Goal: Task Accomplishment & Management: Manage account settings

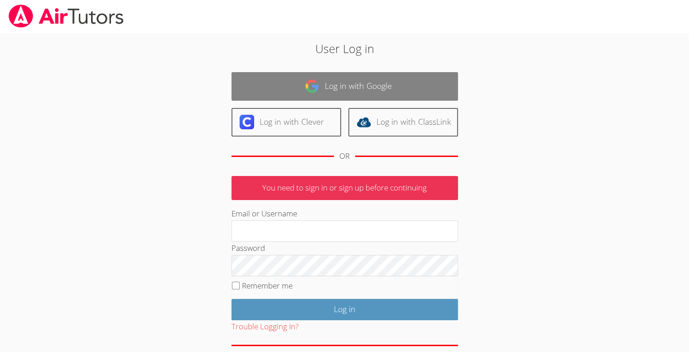
click at [359, 85] on link "Log in with Google" at bounding box center [345, 86] width 227 height 29
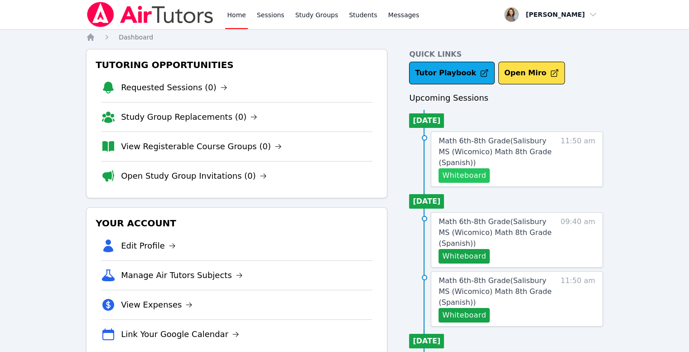
click at [464, 173] on button "Whiteboard" at bounding box center [464, 175] width 51 height 14
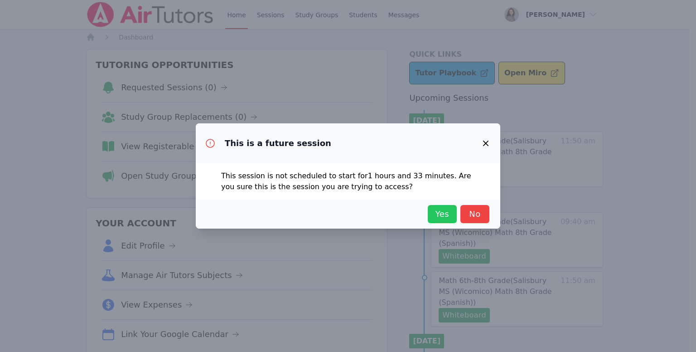
click at [440, 219] on span "Yes" at bounding box center [442, 214] width 20 height 13
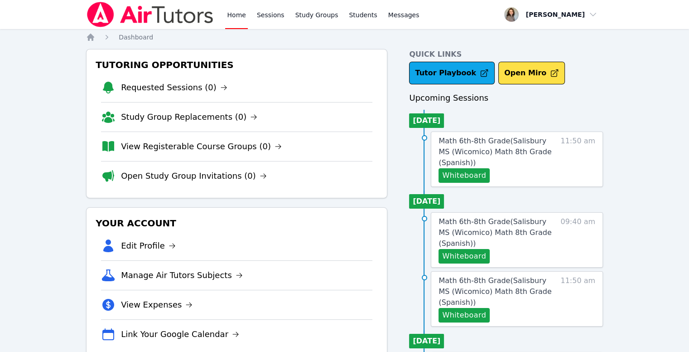
click at [243, 15] on link "Home" at bounding box center [236, 14] width 22 height 29
click at [468, 174] on button "Whiteboard" at bounding box center [464, 175] width 51 height 14
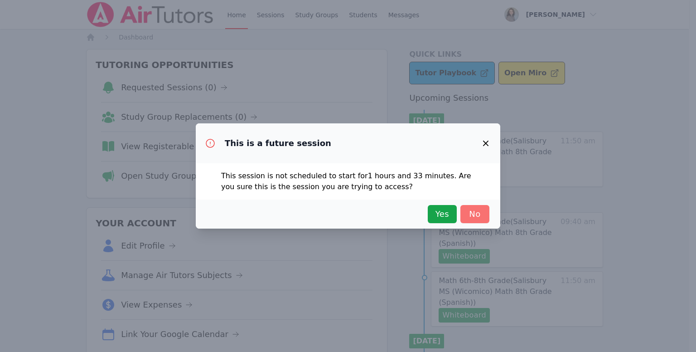
click at [475, 213] on span "No" at bounding box center [475, 214] width 20 height 13
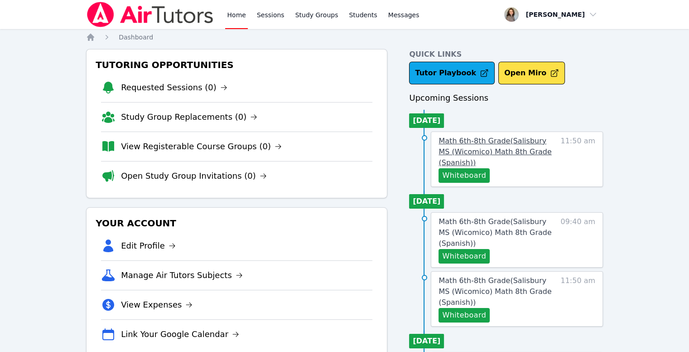
click at [495, 136] on span "Math 6th-8th Grade ( Salisbury MS (Wicomico) Math 8th Grade (Spanish) )" at bounding box center [495, 151] width 113 height 30
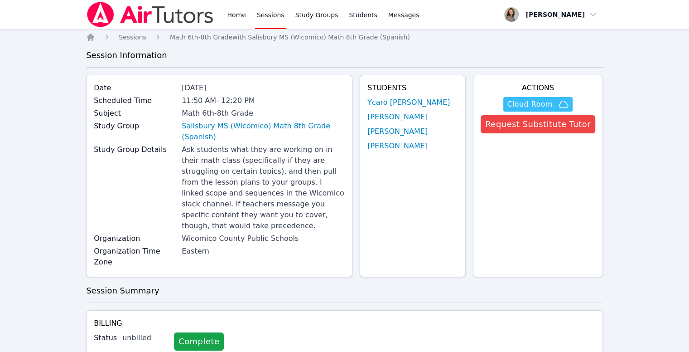
click at [549, 99] on span "Cloud Room" at bounding box center [529, 104] width 45 height 11
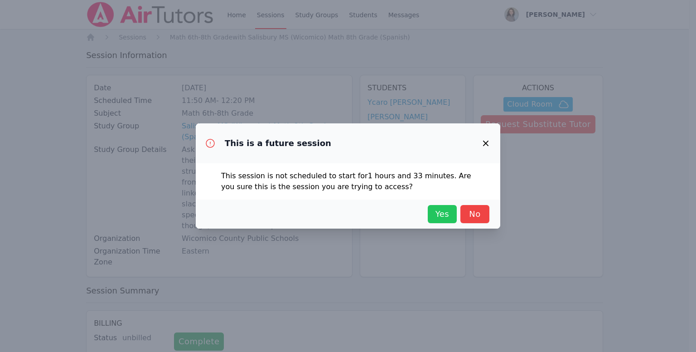
click at [435, 214] on span "Yes" at bounding box center [442, 214] width 20 height 13
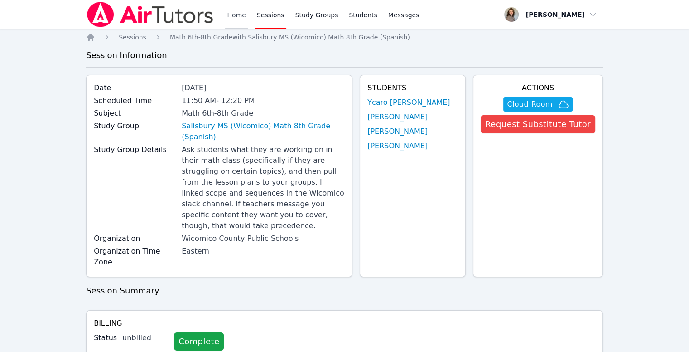
click at [237, 13] on link "Home" at bounding box center [236, 14] width 22 height 29
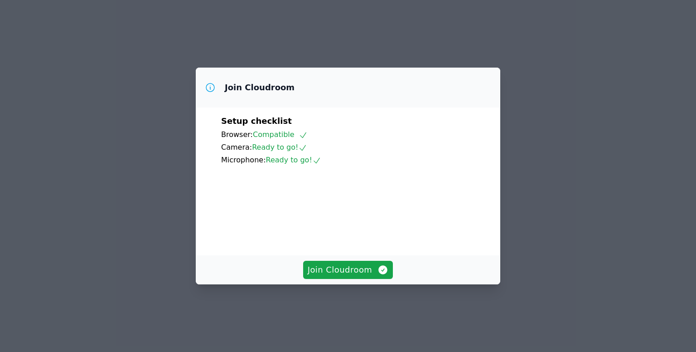
scroll to position [42, 0]
click at [351, 276] on span "Join Cloudroom" at bounding box center [348, 269] width 81 height 13
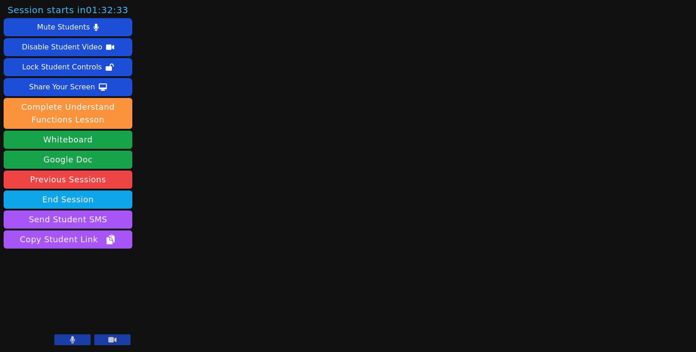
click at [76, 336] on button at bounding box center [72, 339] width 36 height 11
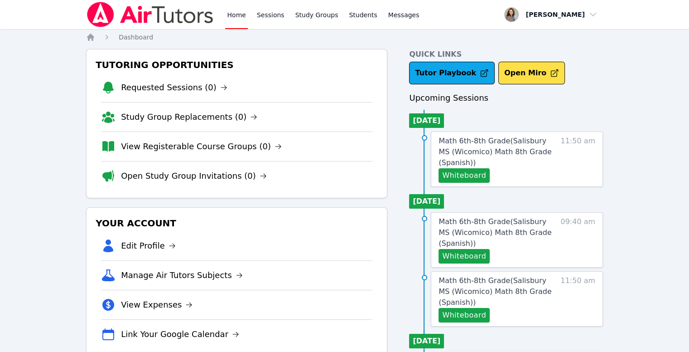
click at [245, 11] on link "Home" at bounding box center [236, 14] width 22 height 29
click at [323, 14] on link "Study Groups" at bounding box center [317, 14] width 47 height 29
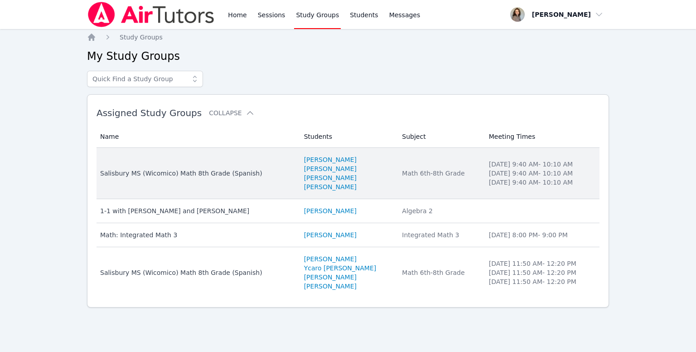
click at [224, 174] on div "Salisbury MS (Wicomico) Math 8th Grade (Spanish)" at bounding box center [196, 173] width 193 height 9
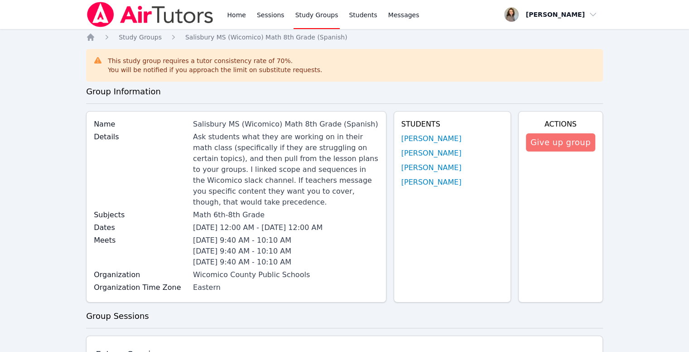
click at [578, 149] on button "Give up group" at bounding box center [560, 142] width 69 height 18
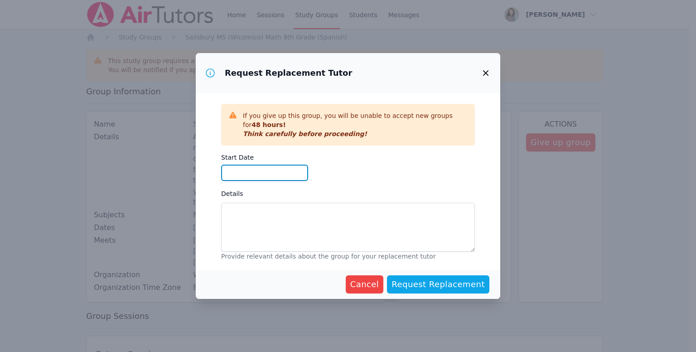
click at [272, 173] on input "Start Date" at bounding box center [264, 172] width 87 height 16
type input "09/16/2025"
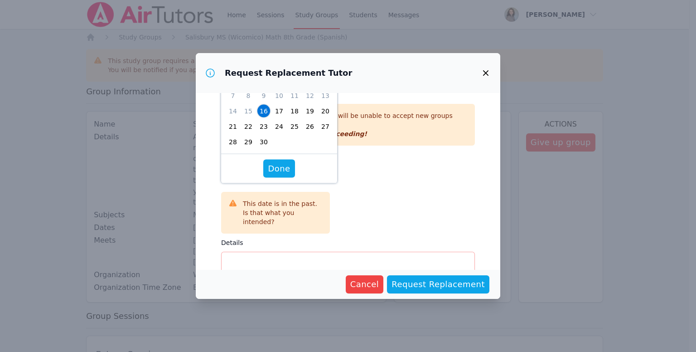
click at [261, 111] on span "16" at bounding box center [263, 111] width 13 height 13
click at [279, 168] on span "Done" at bounding box center [279, 168] width 22 height 13
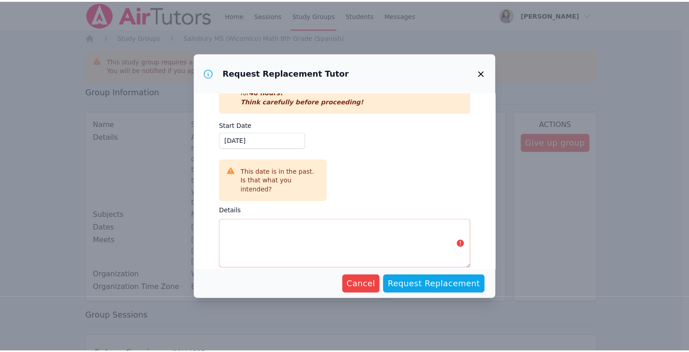
scroll to position [43, 0]
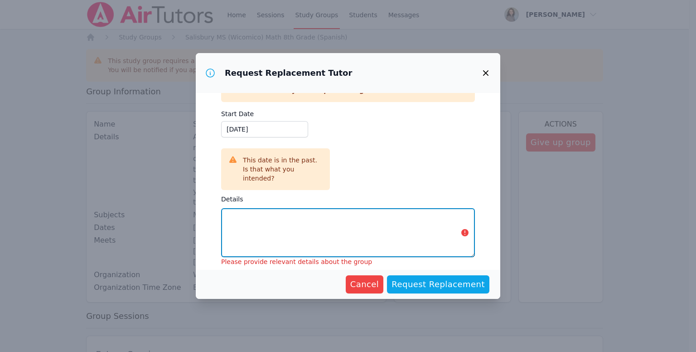
click at [288, 222] on textarea "Details" at bounding box center [348, 232] width 254 height 49
drag, startPoint x: 333, startPoint y: 212, endPoint x: 188, endPoint y: 203, distance: 146.2
click at [188, 203] on div "Request Replacement Tutor If you give up this group, you will be unable to acce…" at bounding box center [348, 176] width 696 height 352
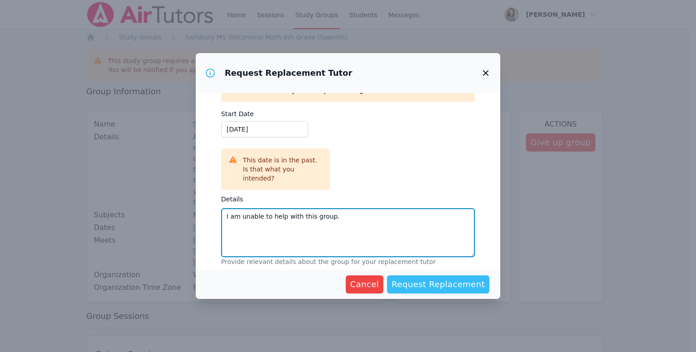
type textarea "I am unable to help with this group."
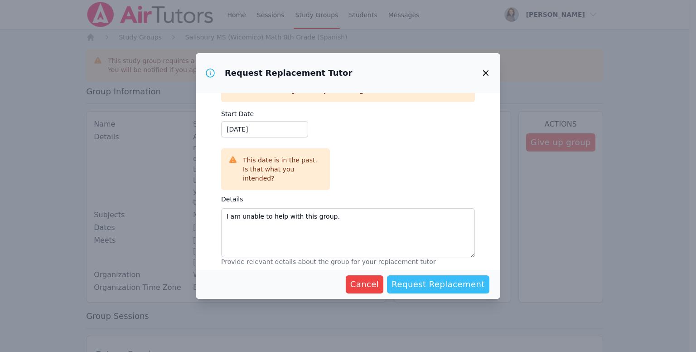
click at [456, 282] on span "Request Replacement" at bounding box center [437, 284] width 93 height 13
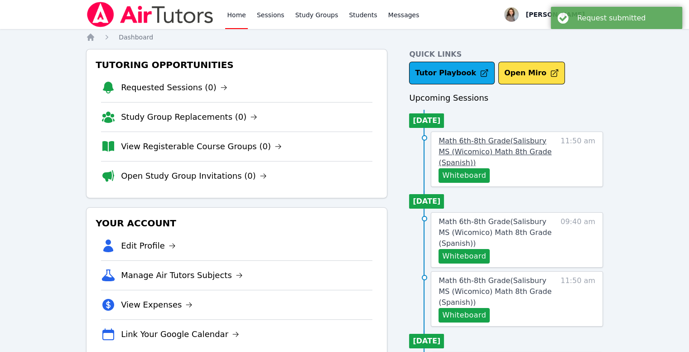
click at [494, 136] on span "Math 6th-8th Grade ( Salisbury MS (Wicomico) Math 8th Grade (Spanish) )" at bounding box center [495, 151] width 113 height 30
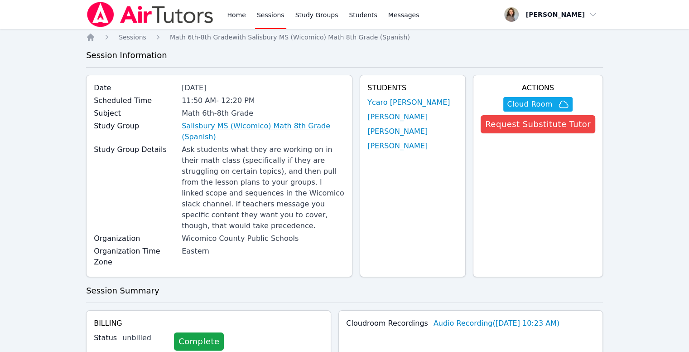
click at [222, 129] on link "Salisbury MS (Wicomico) Math 8th Grade (Spanish)" at bounding box center [263, 132] width 163 height 22
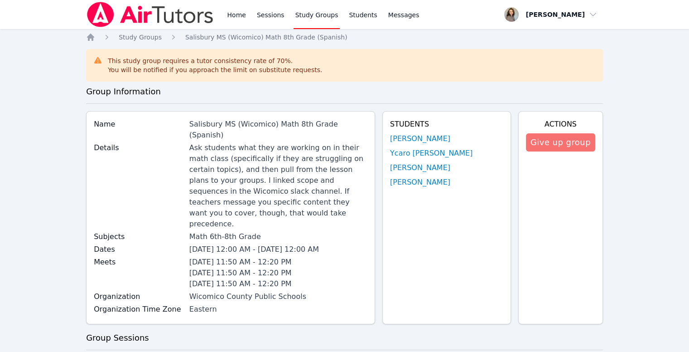
click at [550, 147] on button "Give up group" at bounding box center [560, 142] width 69 height 18
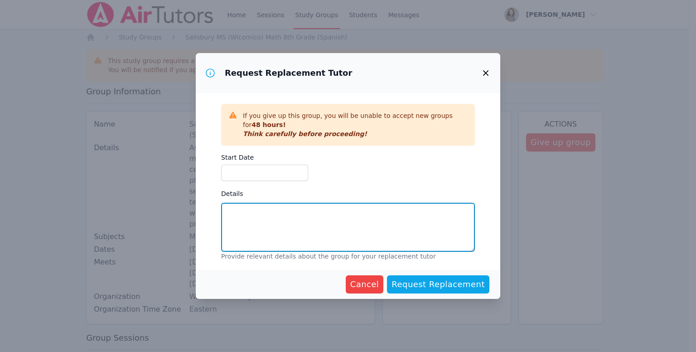
click at [297, 215] on textarea "Details" at bounding box center [348, 227] width 254 height 49
paste textarea "I am unable to help with this group."
type textarea "I am unable to help with this group."
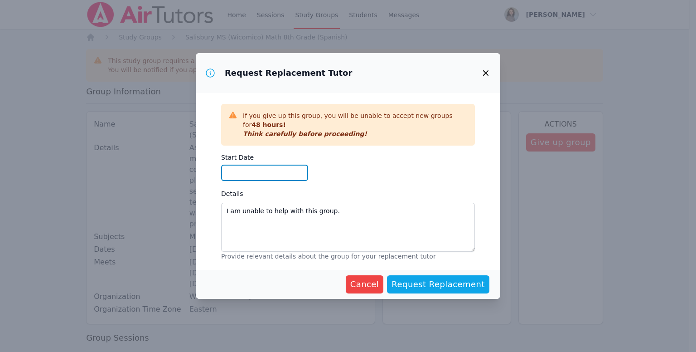
click at [237, 174] on input "Start Date" at bounding box center [264, 172] width 87 height 16
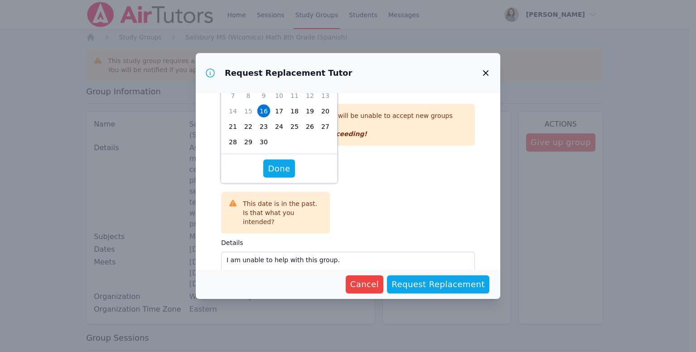
type input "09/16/2025"
click at [259, 114] on span "16" at bounding box center [263, 111] width 13 height 13
click at [280, 167] on span "Done" at bounding box center [279, 168] width 22 height 13
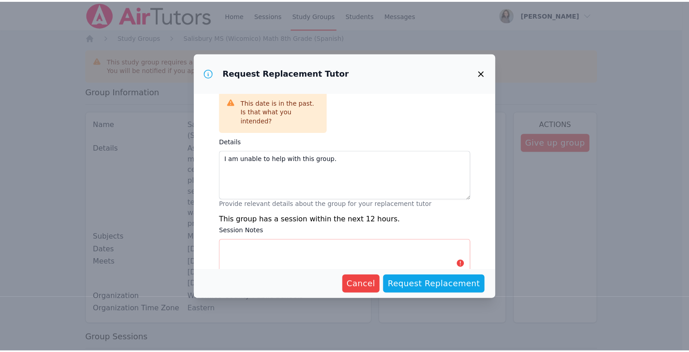
scroll to position [132, 0]
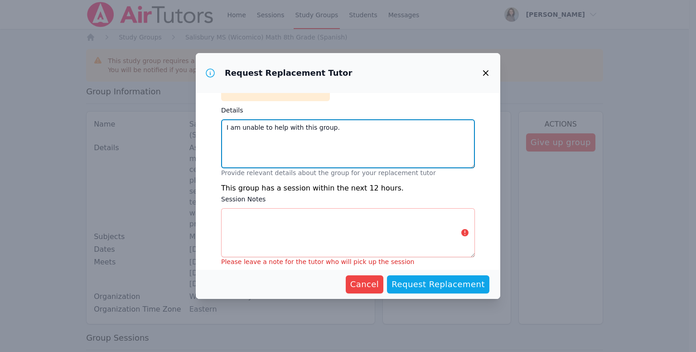
drag, startPoint x: 352, startPoint y: 130, endPoint x: 199, endPoint y: 116, distance: 152.8
click at [199, 116] on div "If you give up this group, you will be unable to accept new groups for 48 hours…" at bounding box center [348, 181] width 304 height 176
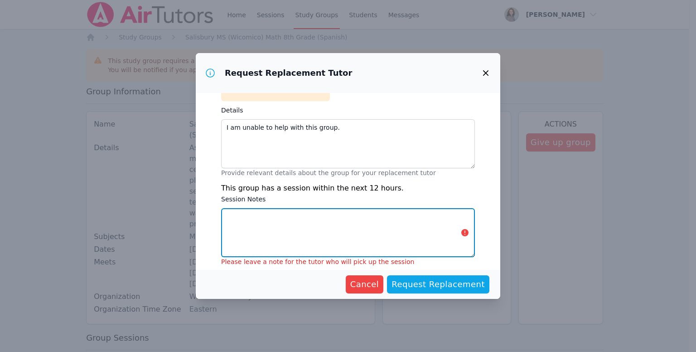
click at [248, 224] on textarea "Session Notes" at bounding box center [348, 232] width 254 height 49
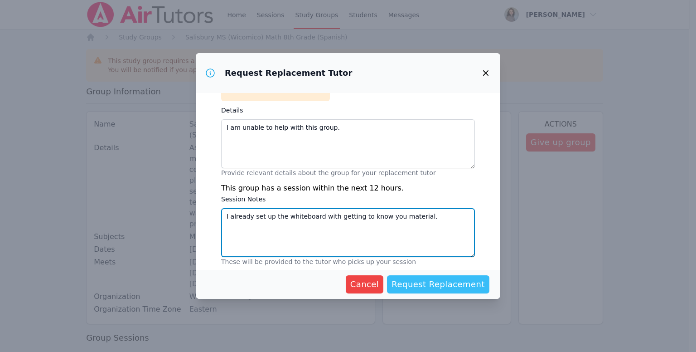
type textarea "I already set up the whiteboard with getting to know you material."
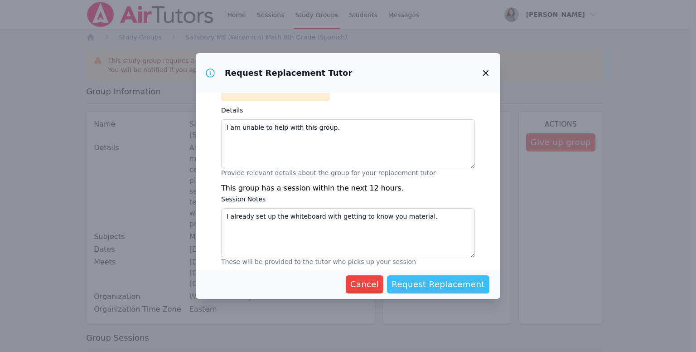
click at [444, 290] on span "Request Replacement" at bounding box center [437, 284] width 93 height 13
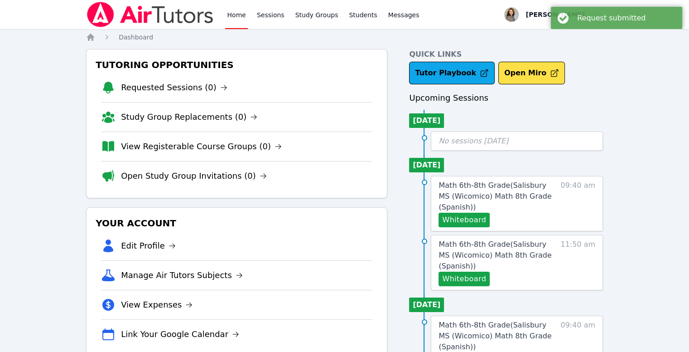
click at [230, 27] on link "Home" at bounding box center [236, 14] width 22 height 29
click at [233, 24] on link "Home" at bounding box center [236, 14] width 22 height 29
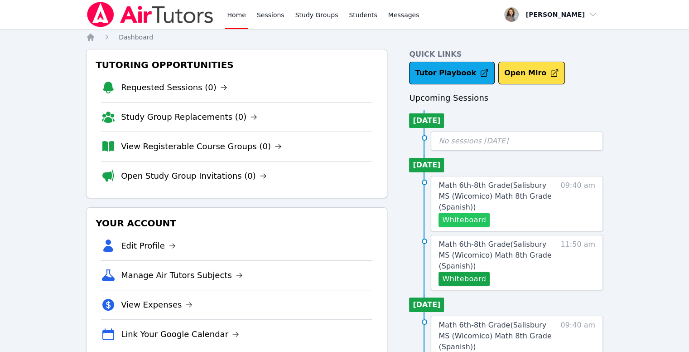
click at [478, 219] on button "Whiteboard" at bounding box center [464, 219] width 51 height 14
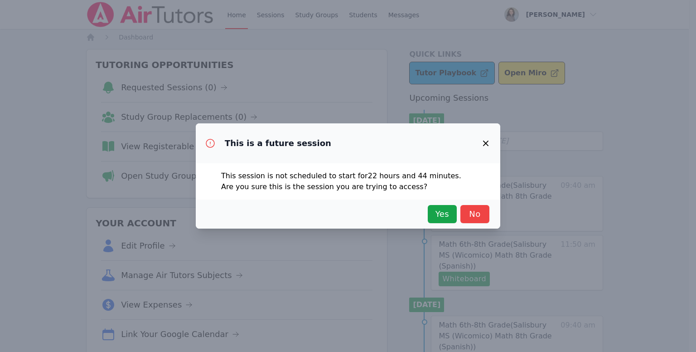
click at [482, 144] on icon "button" at bounding box center [485, 143] width 11 height 11
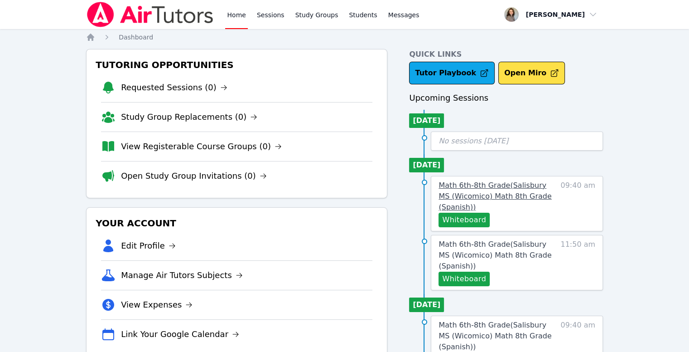
click at [497, 193] on span "Math 6th-8th Grade ( Salisbury MS (Wicomico) Math 8th Grade (Spanish) )" at bounding box center [495, 196] width 113 height 30
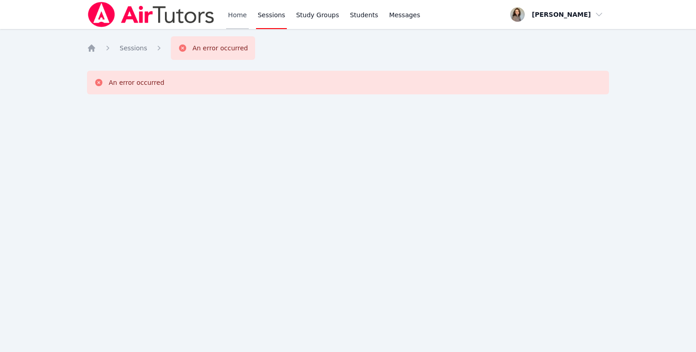
click at [241, 11] on link "Home" at bounding box center [237, 14] width 22 height 29
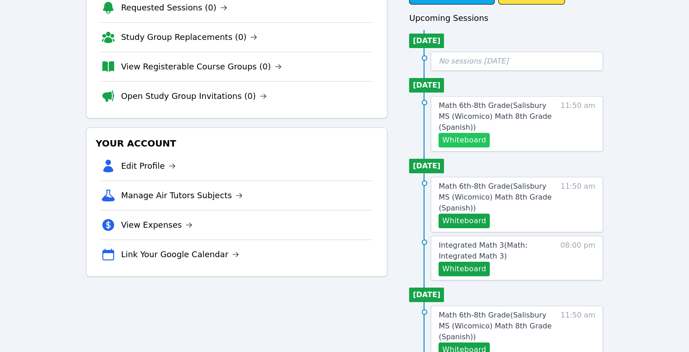
scroll to position [81, 0]
